Goal: Check status

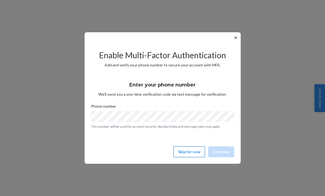
click at [185, 154] on button "Skip for now" at bounding box center [189, 152] width 31 height 11
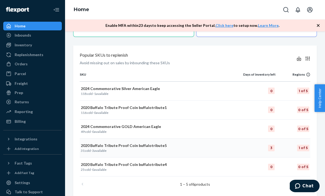
scroll to position [171, 0]
click at [30, 62] on div "Orders" at bounding box center [33, 64] width 58 height 8
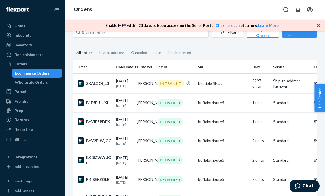
scroll to position [15, 0]
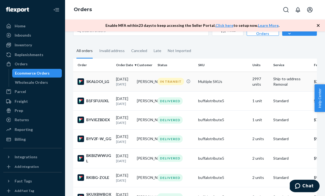
click at [149, 88] on td "[PERSON_NAME]" at bounding box center [145, 82] width 21 height 20
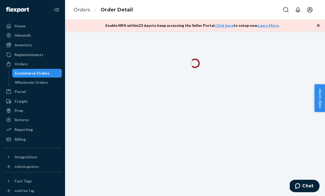
click at [318, 26] on icon "button" at bounding box center [318, 25] width 5 height 5
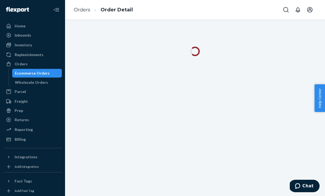
drag, startPoint x: 324, startPoint y: 39, endPoint x: 329, endPoint y: 40, distance: 5.6
click at [325, 40] on html "Home Inbounds Shipping Plans Problems Inventory Products Replenishments Orders …" at bounding box center [162, 98] width 325 height 196
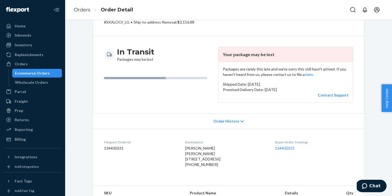
scroll to position [30, 0]
